Goal: Task Accomplishment & Management: Use online tool/utility

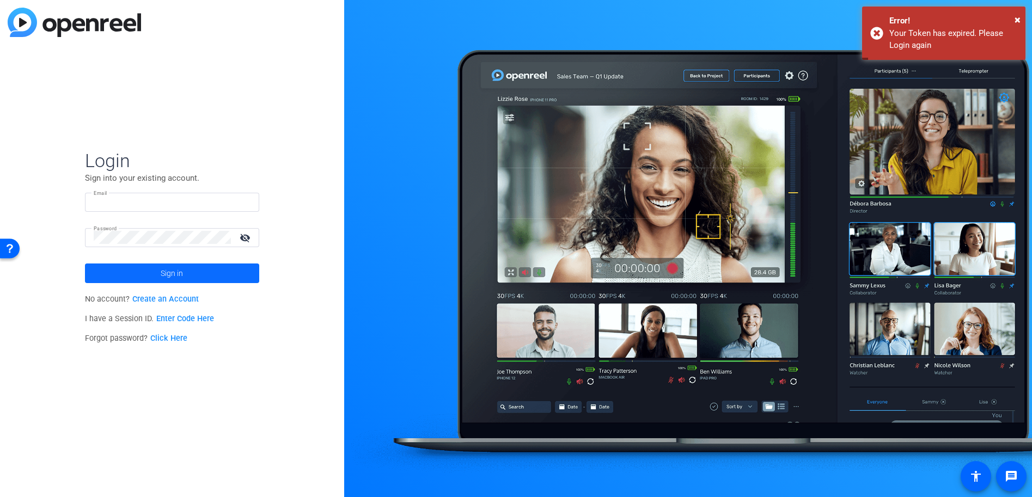
type input "[PERSON_NAME][EMAIL_ADDRESS][DOMAIN_NAME]"
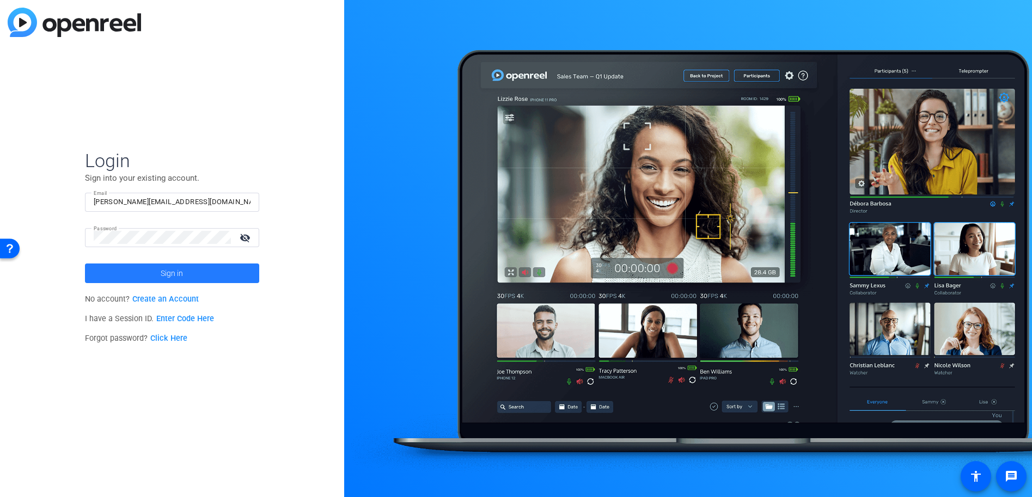
click at [172, 272] on span "Sign in" at bounding box center [172, 273] width 22 height 27
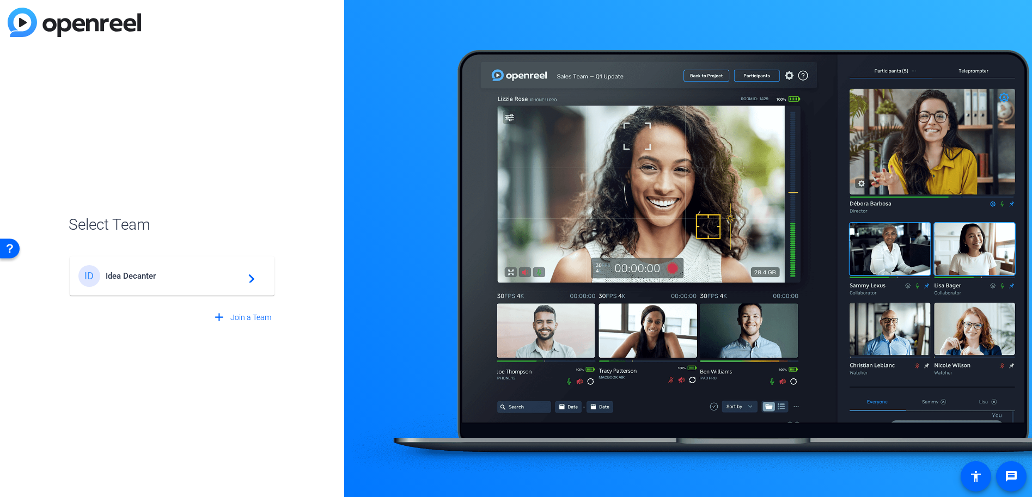
click at [150, 274] on span "Idea Decanter" at bounding box center [174, 276] width 136 height 10
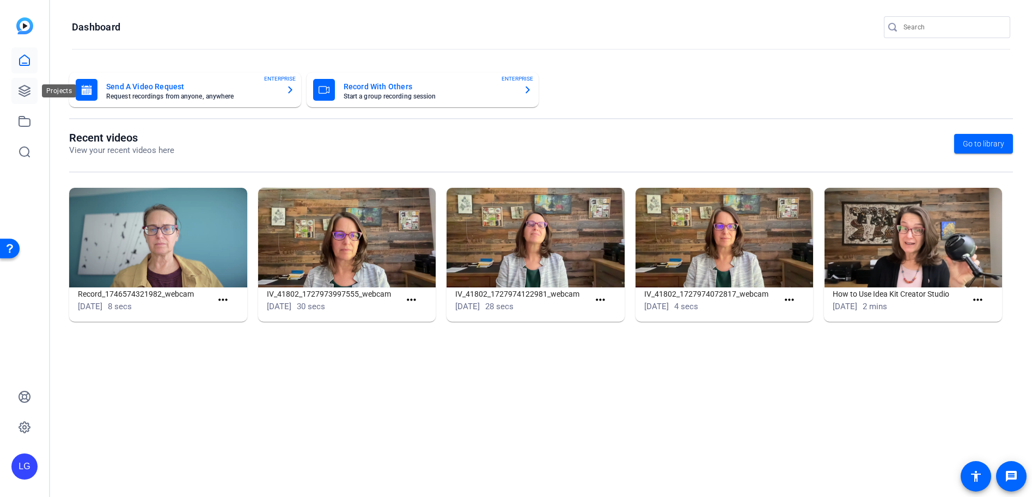
click at [25, 92] on icon at bounding box center [24, 90] width 13 height 13
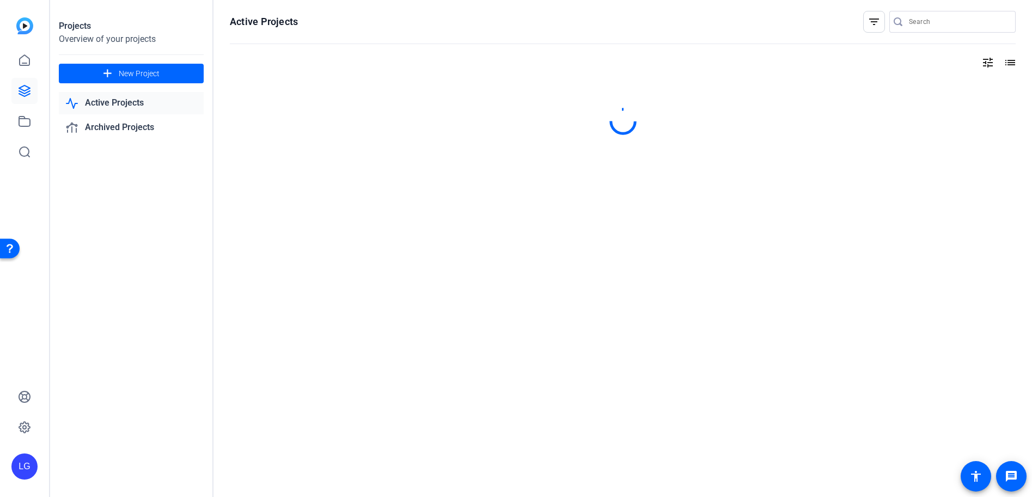
click at [917, 20] on input "Search" at bounding box center [958, 21] width 98 height 13
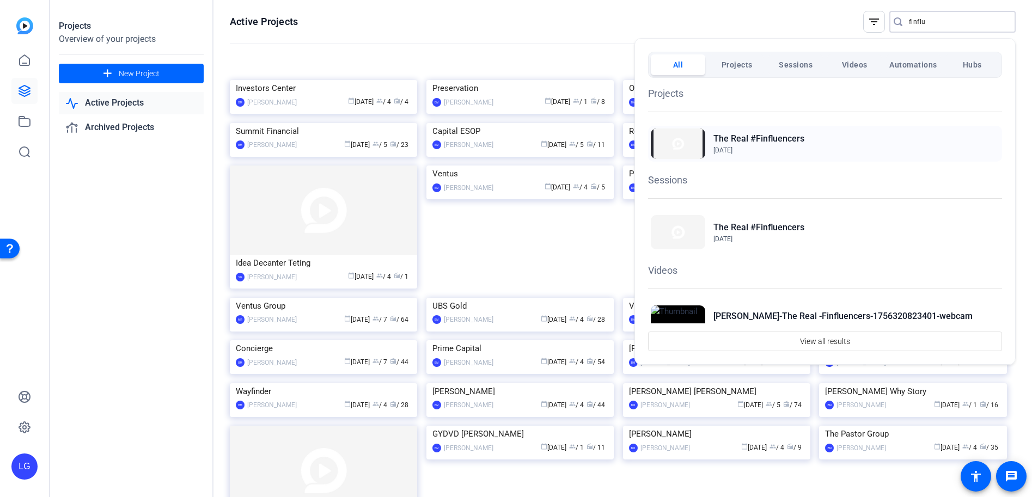
type input "finflu"
click at [785, 141] on h2 "The Real #Finfluencers" at bounding box center [758, 138] width 91 height 13
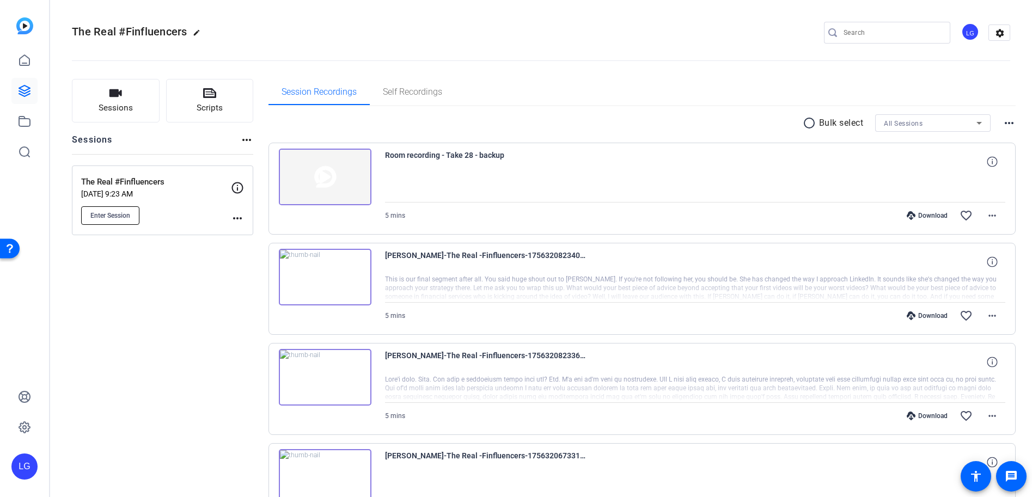
click at [104, 215] on span "Enter Session" at bounding box center [110, 215] width 40 height 9
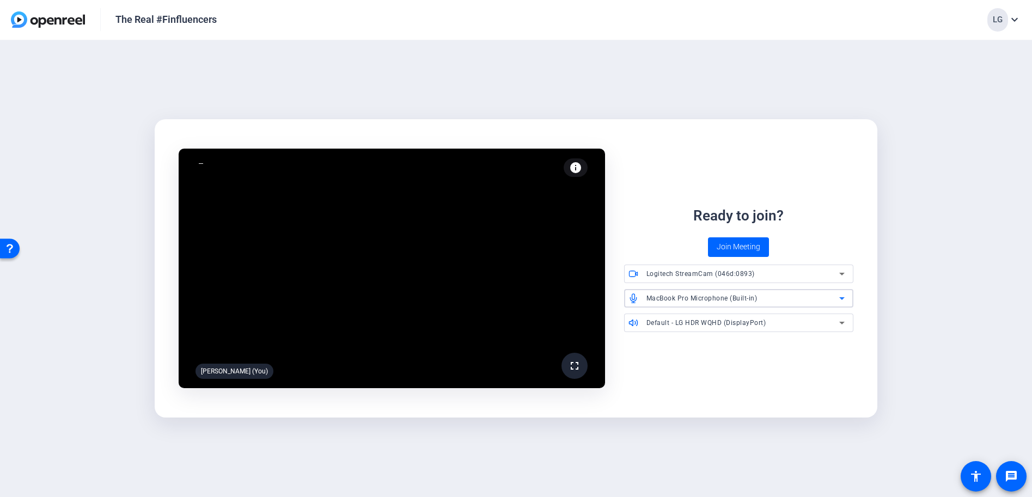
click at [842, 295] on icon at bounding box center [841, 298] width 13 height 13
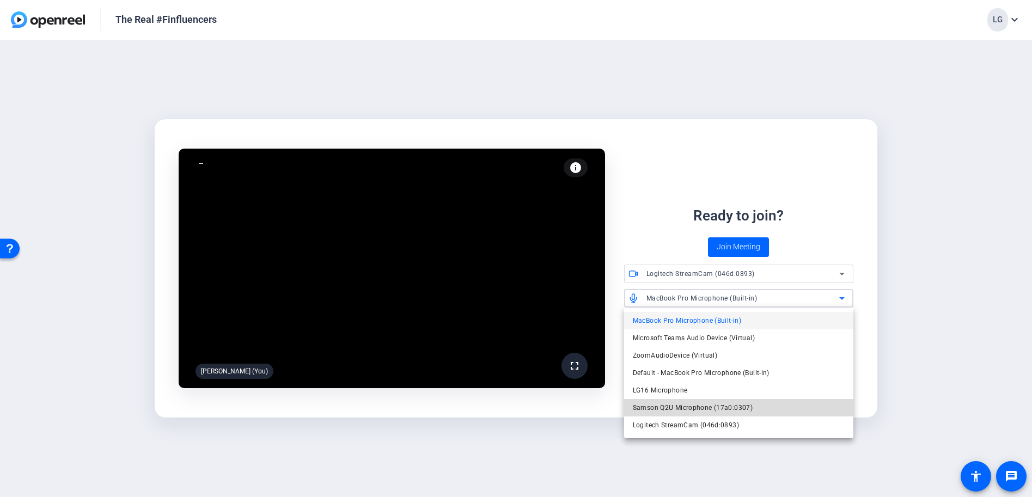
click at [793, 408] on mat-option "Samson Q2U Microphone (17a0:0307)" at bounding box center [739, 407] width 230 height 17
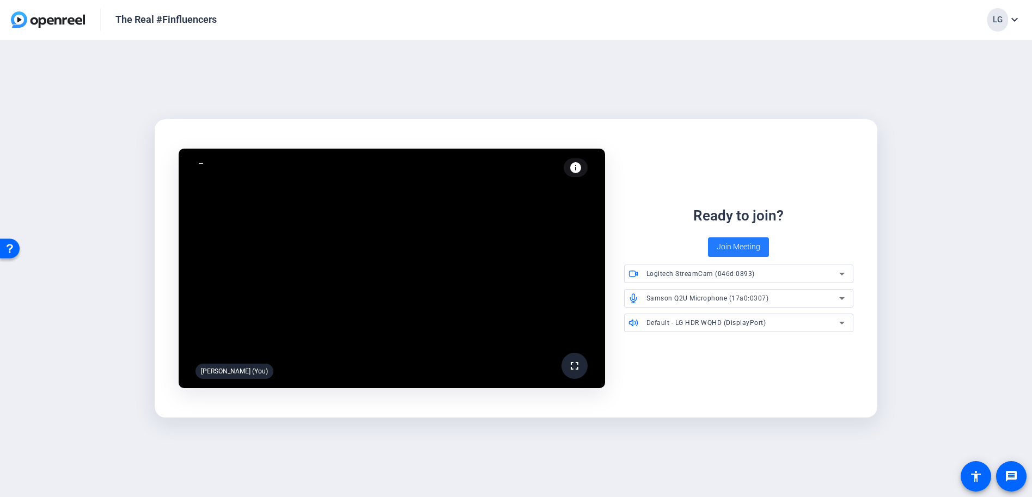
click at [724, 246] on span "Join Meeting" at bounding box center [739, 246] width 44 height 11
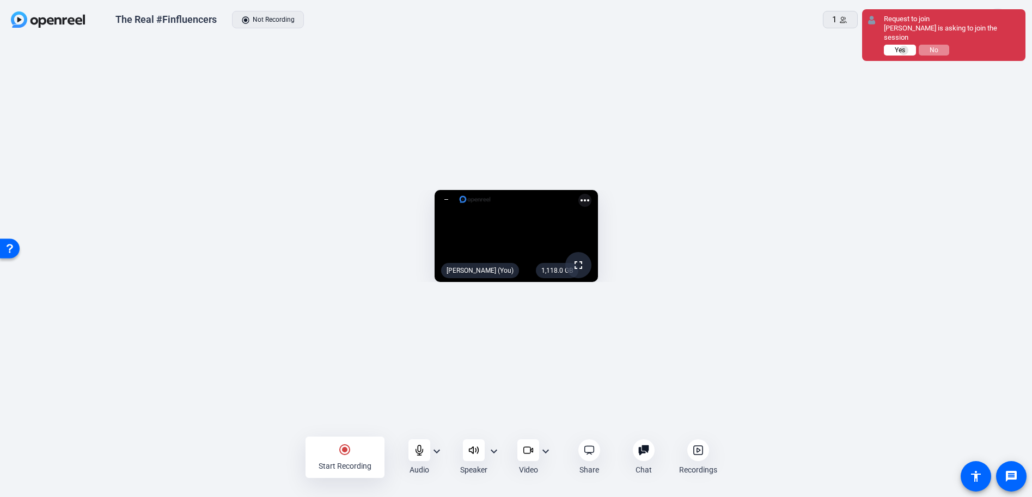
click at [904, 46] on span "Yes" at bounding box center [900, 50] width 10 height 8
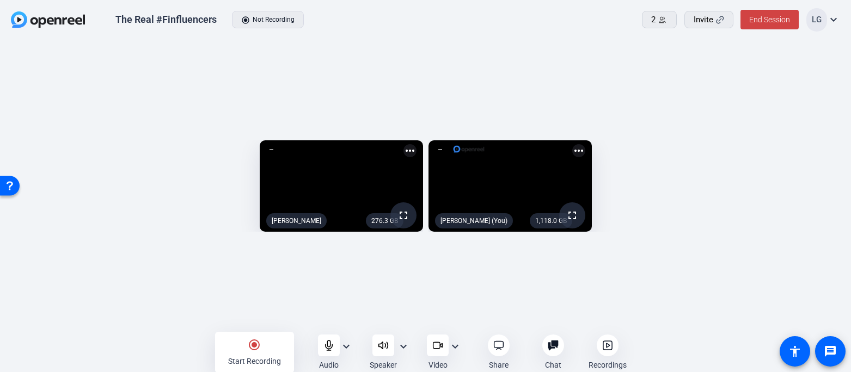
click at [257, 350] on mat-icon "radio_button_checked" at bounding box center [254, 345] width 13 height 13
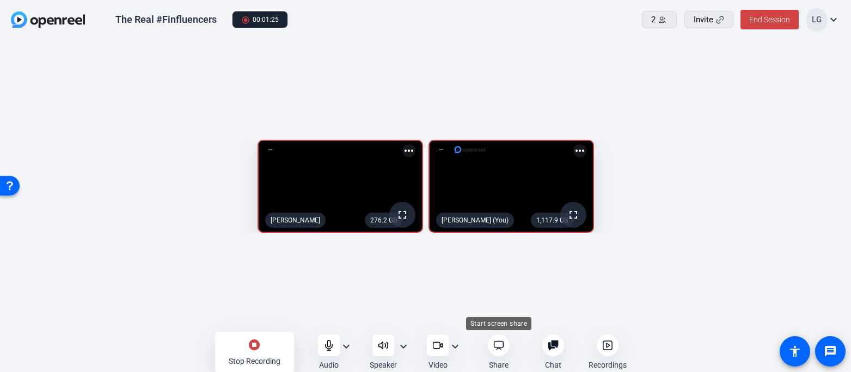
click at [496, 347] on icon at bounding box center [498, 345] width 11 height 11
click at [499, 350] on icon at bounding box center [498, 345] width 11 height 11
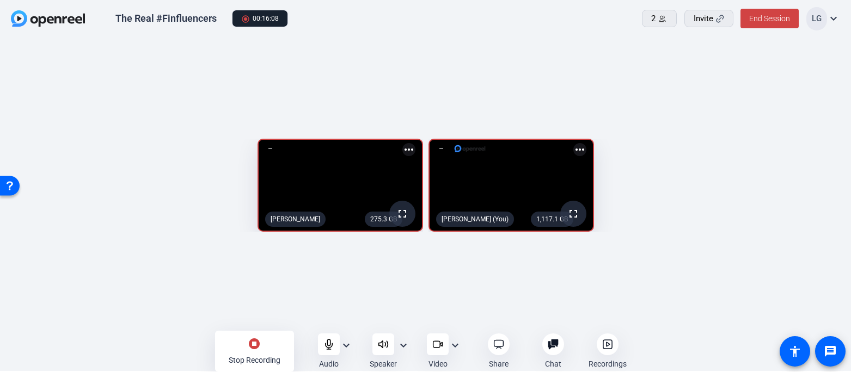
click at [255, 346] on mat-icon "stop_circle" at bounding box center [254, 344] width 13 height 13
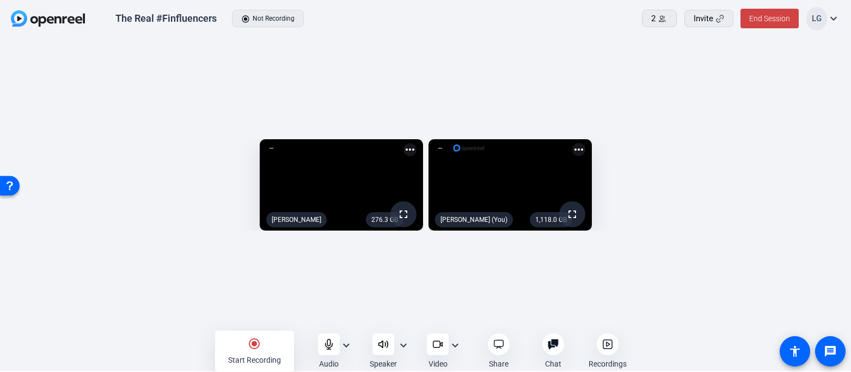
scroll to position [0, 0]
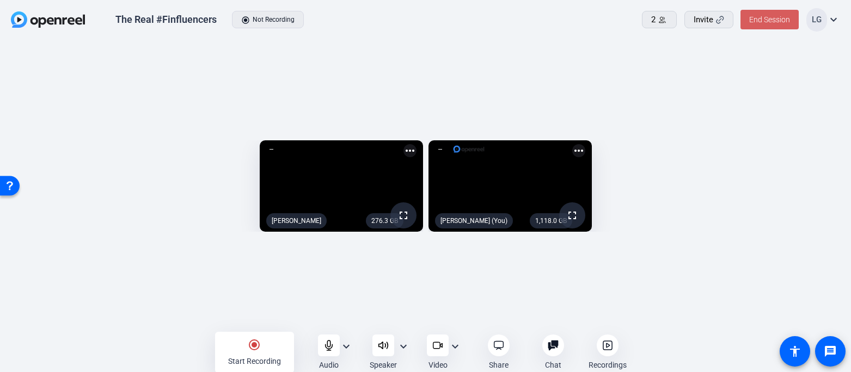
click at [778, 19] on span "End Session" at bounding box center [769, 19] width 41 height 9
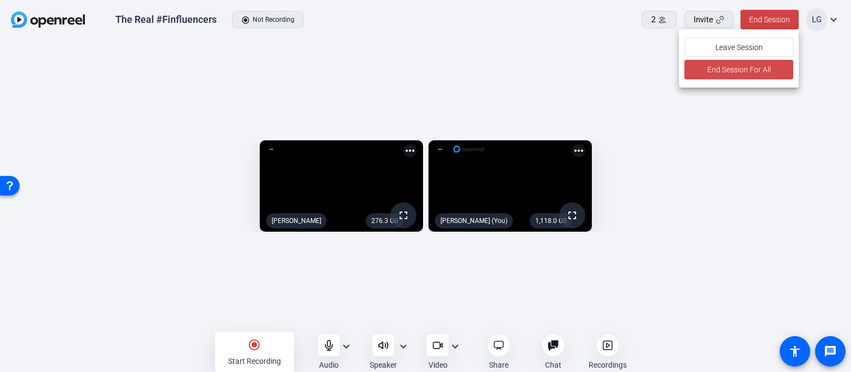
click at [757, 65] on span "End Session For All" at bounding box center [739, 69] width 64 height 13
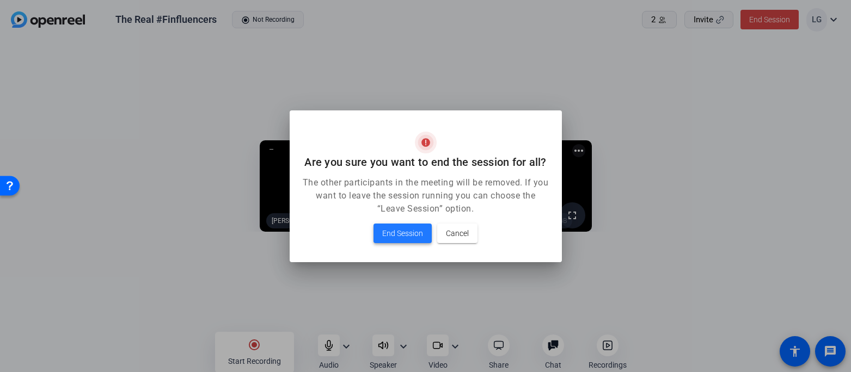
click at [413, 228] on span "End Session" at bounding box center [402, 233] width 41 height 13
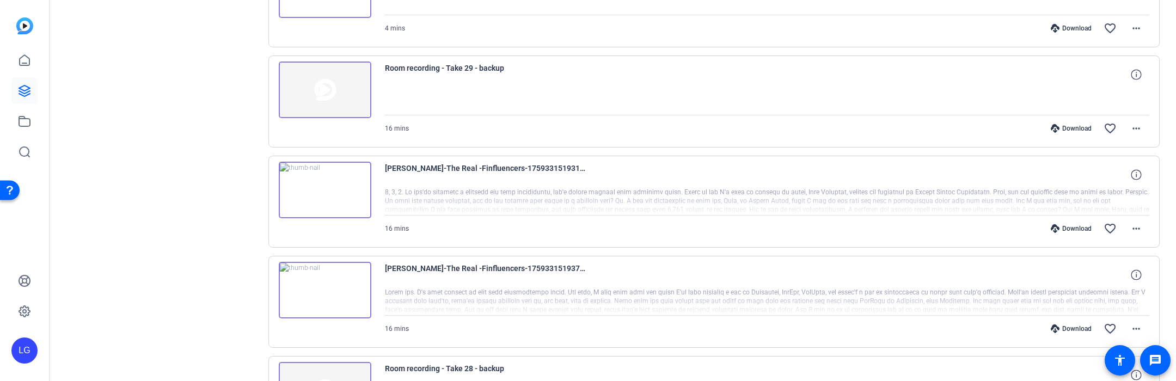
scroll to position [286, 0]
click at [851, 332] on mat-icon "more_horiz" at bounding box center [1136, 330] width 13 height 13
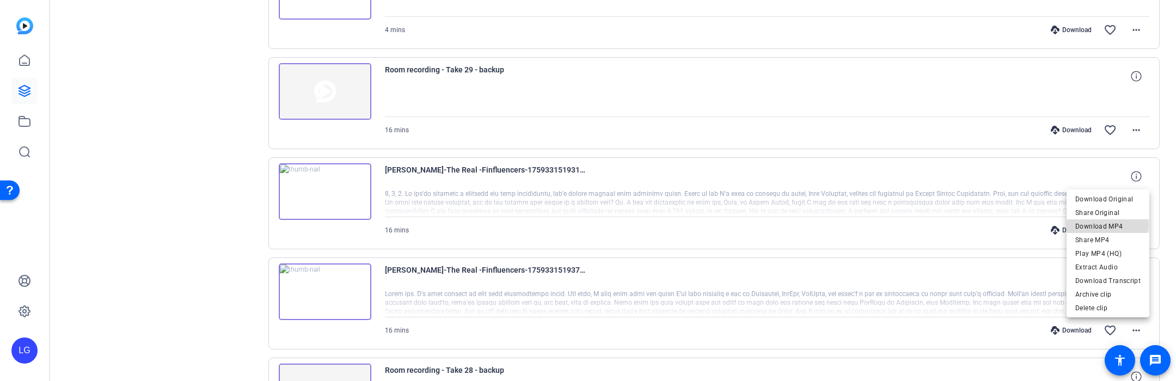
click at [851, 224] on span "Download MP4" at bounding box center [1107, 226] width 65 height 13
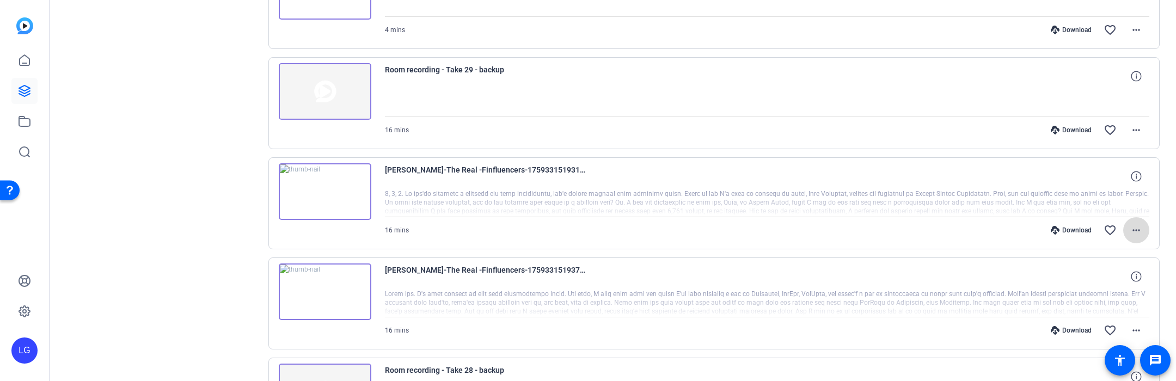
click at [851, 230] on mat-icon "more_horiz" at bounding box center [1136, 230] width 13 height 13
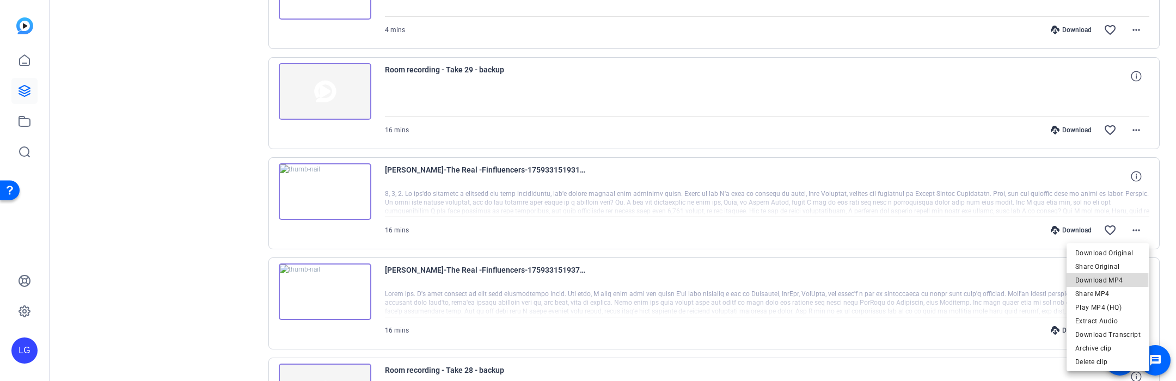
click at [851, 280] on span "Download MP4" at bounding box center [1107, 280] width 65 height 13
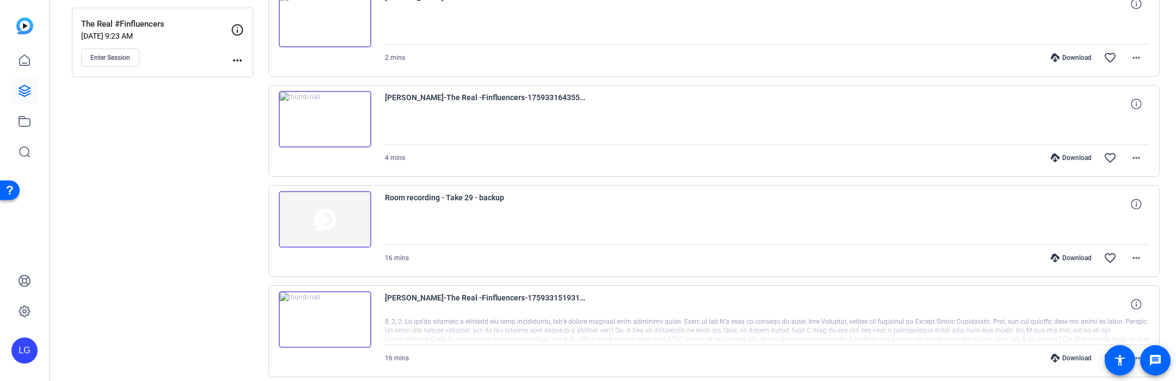
scroll to position [148, 0]
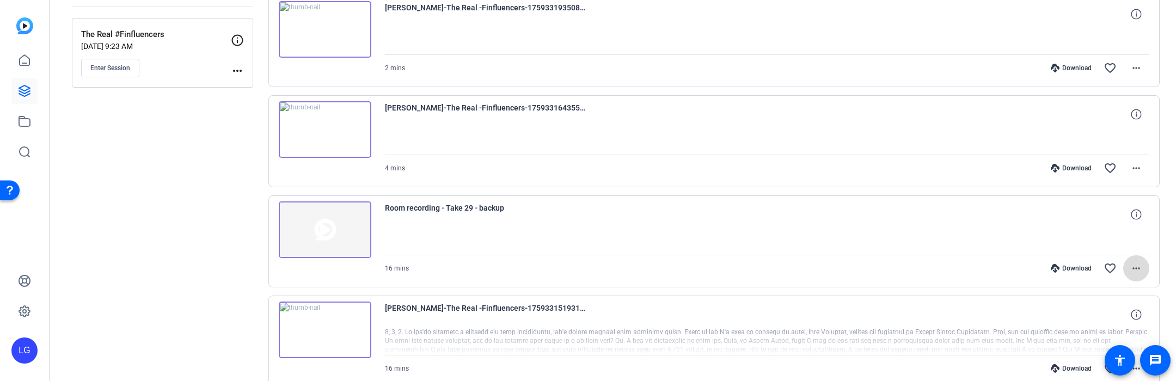
click at [851, 270] on mat-icon "more_horiz" at bounding box center [1136, 268] width 13 height 13
click at [851, 294] on span "Download Original" at bounding box center [1112, 291] width 58 height 13
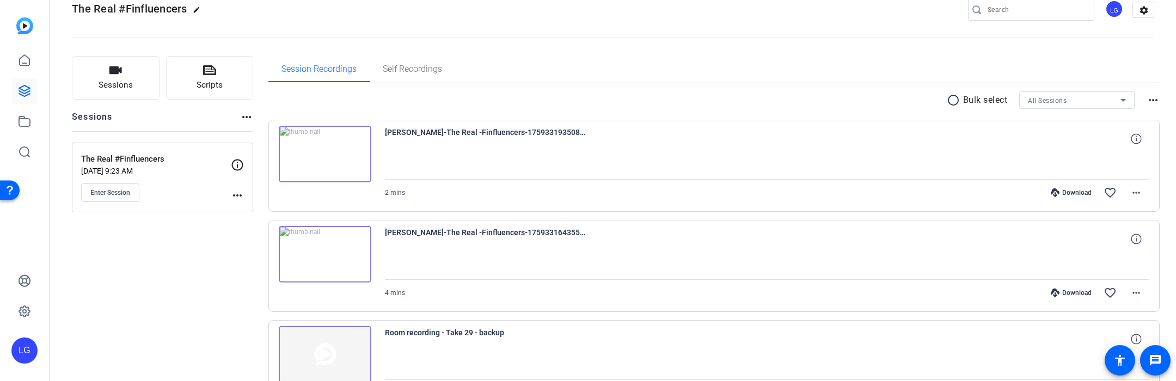
scroll to position [0, 0]
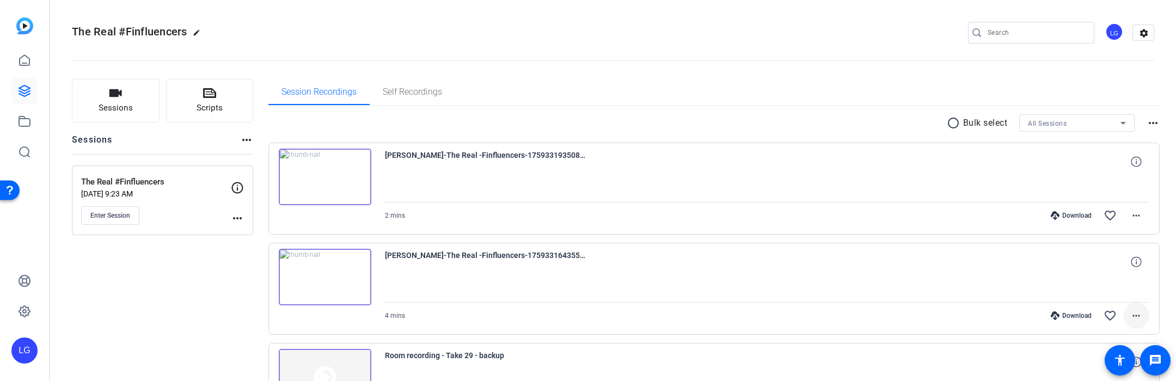
click at [851, 314] on mat-icon "more_horiz" at bounding box center [1136, 315] width 13 height 13
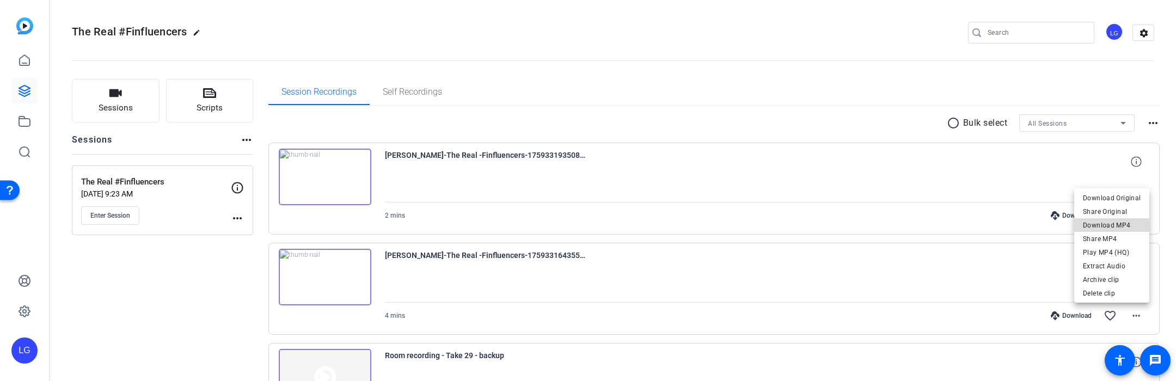
click at [851, 225] on span "Download MP4" at bounding box center [1112, 225] width 58 height 13
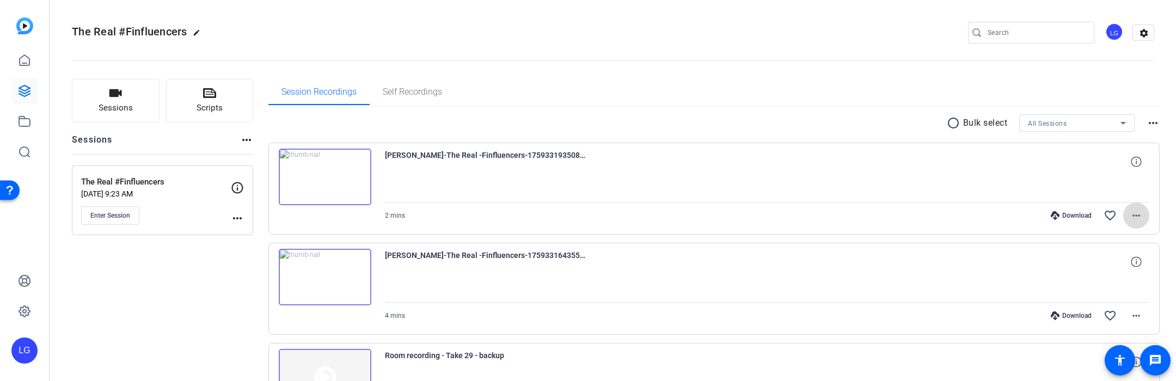
click at [851, 214] on mat-icon "more_horiz" at bounding box center [1136, 215] width 13 height 13
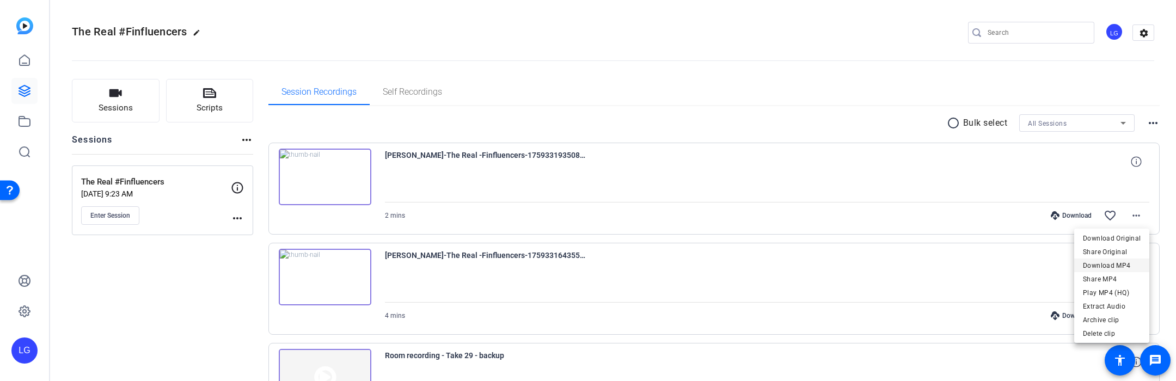
click at [851, 267] on span "Download MP4" at bounding box center [1112, 265] width 58 height 13
